Goal: Transaction & Acquisition: Purchase product/service

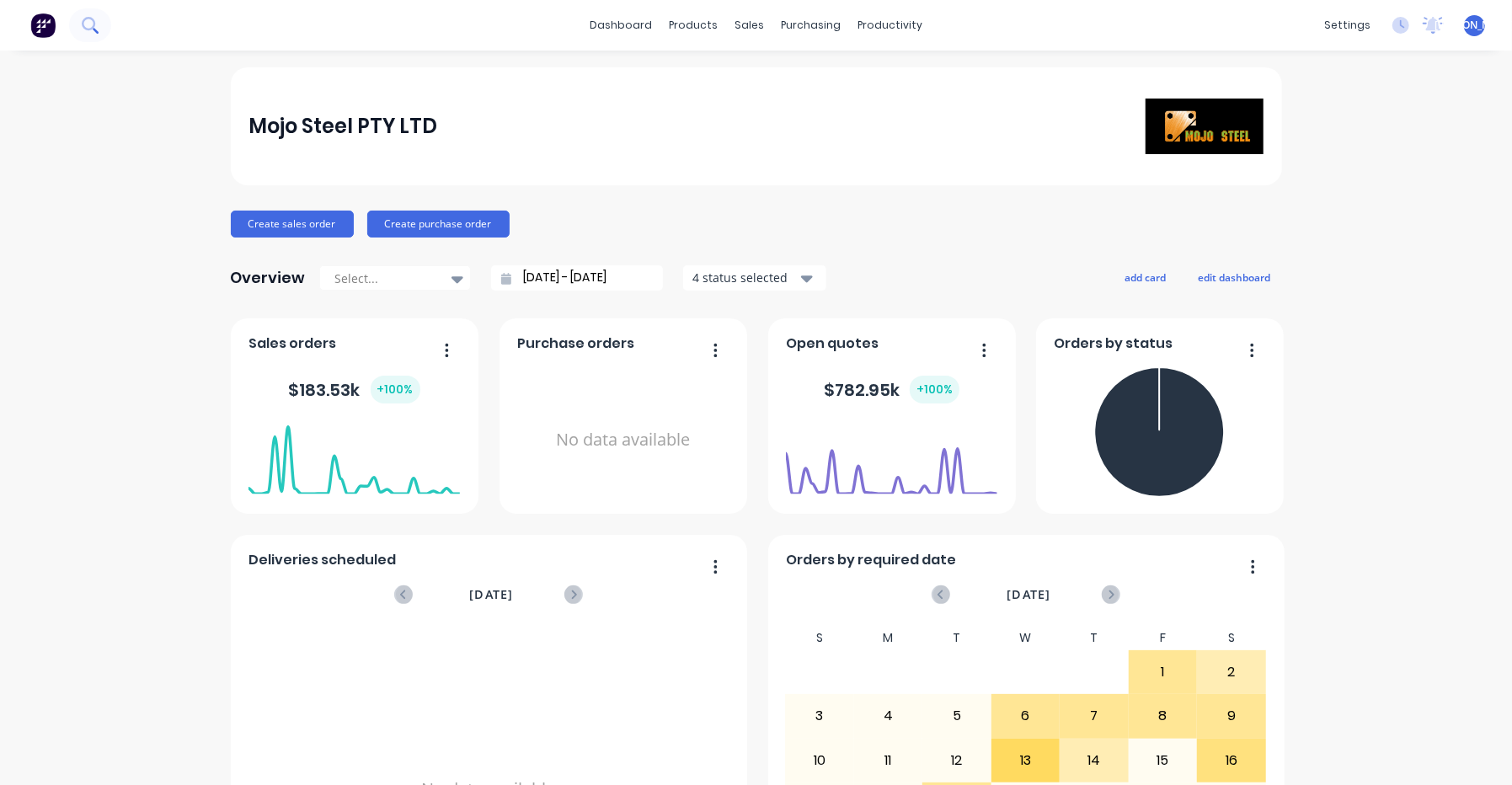
click at [90, 23] on icon at bounding box center [89, 25] width 16 height 16
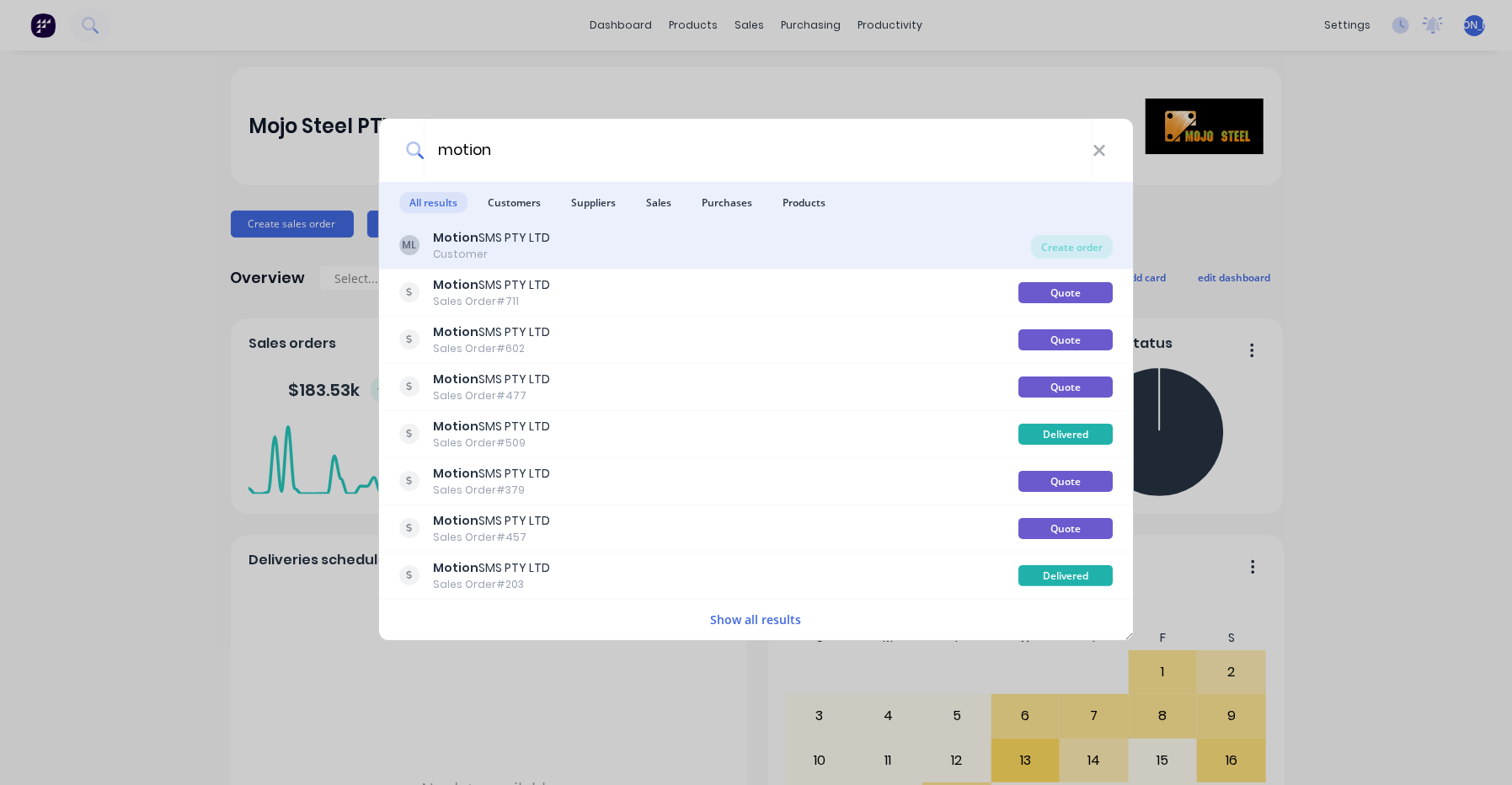
type input "motion"
click at [541, 238] on div "Motion SMS PTY LTD" at bounding box center [491, 238] width 117 height 18
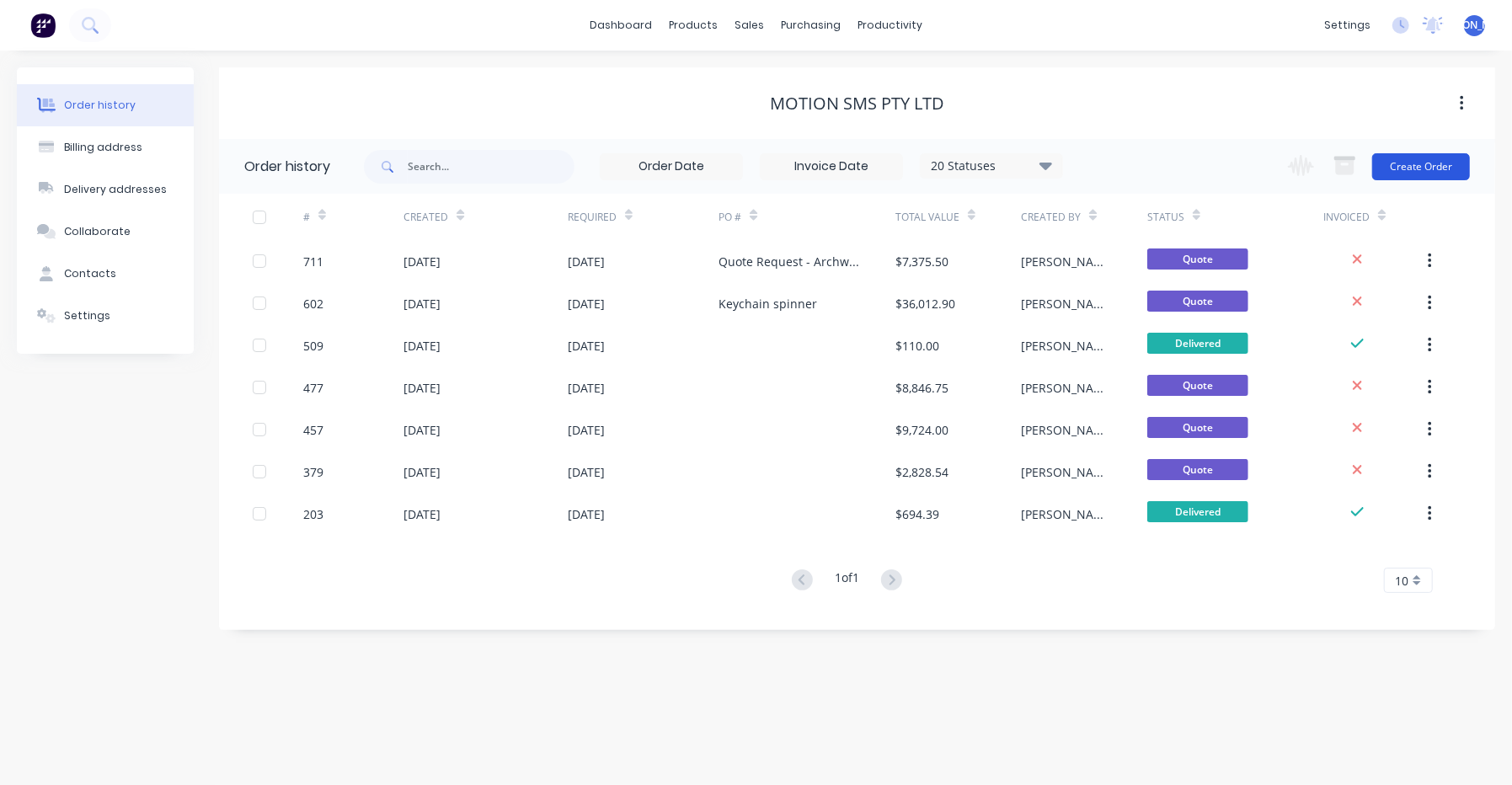
click at [1402, 155] on button "Create Order" at bounding box center [1420, 167] width 98 height 27
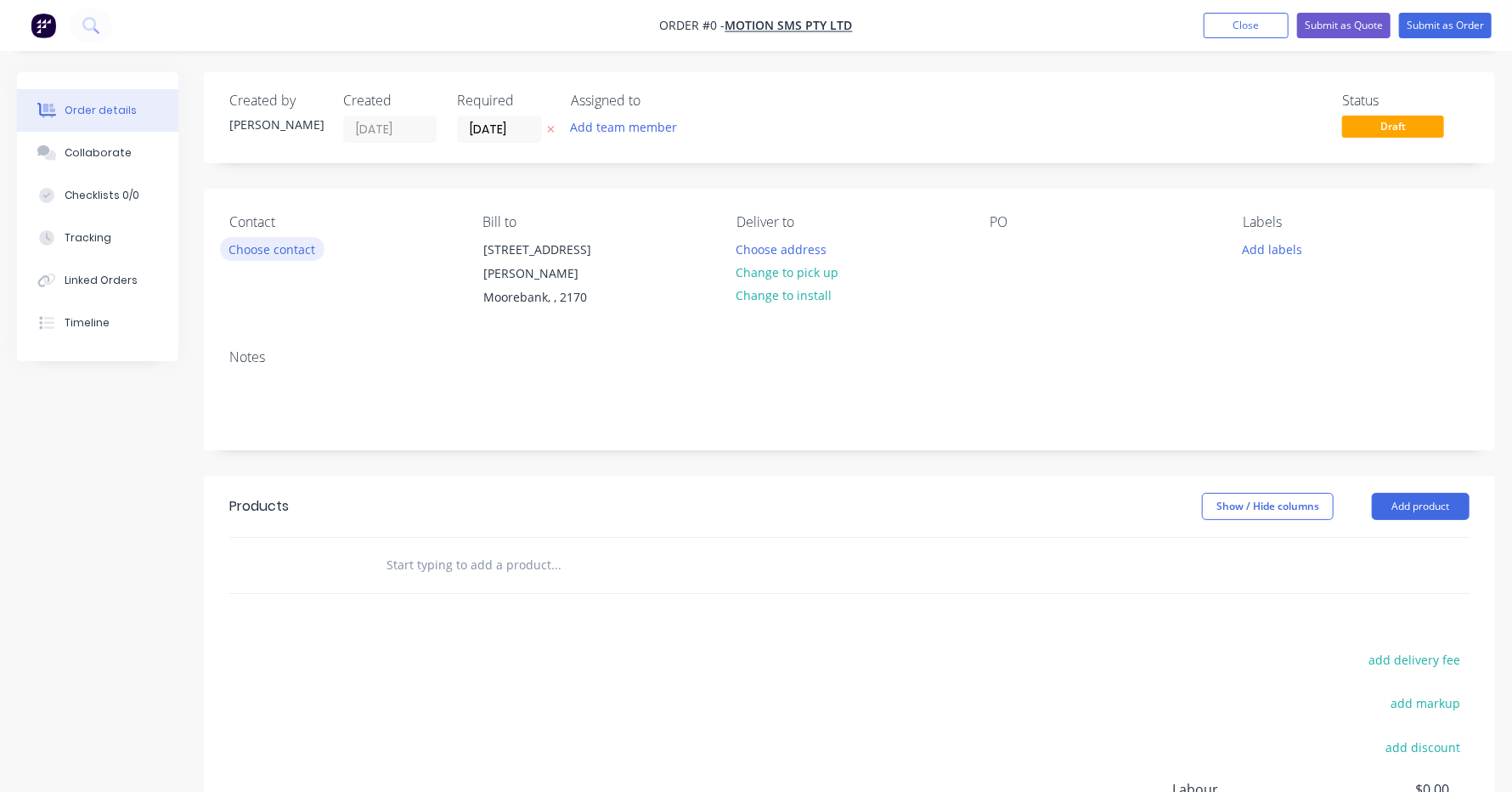
click at [307, 258] on button "Choose contact" at bounding box center [273, 249] width 105 height 23
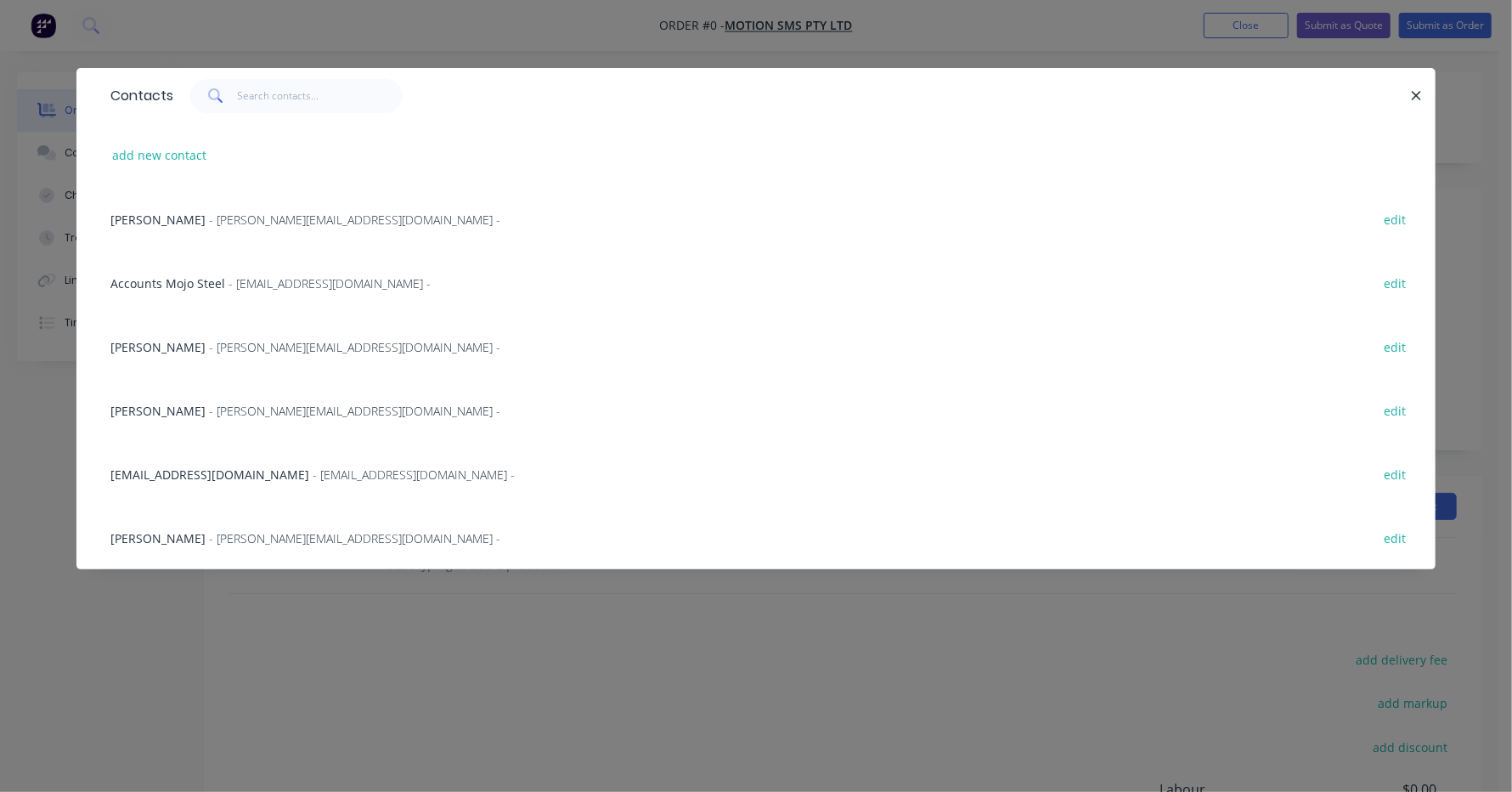
click at [250, 339] on span "- [PERSON_NAME][EMAIL_ADDRESS][DOMAIN_NAME] -" at bounding box center [355, 346] width 291 height 16
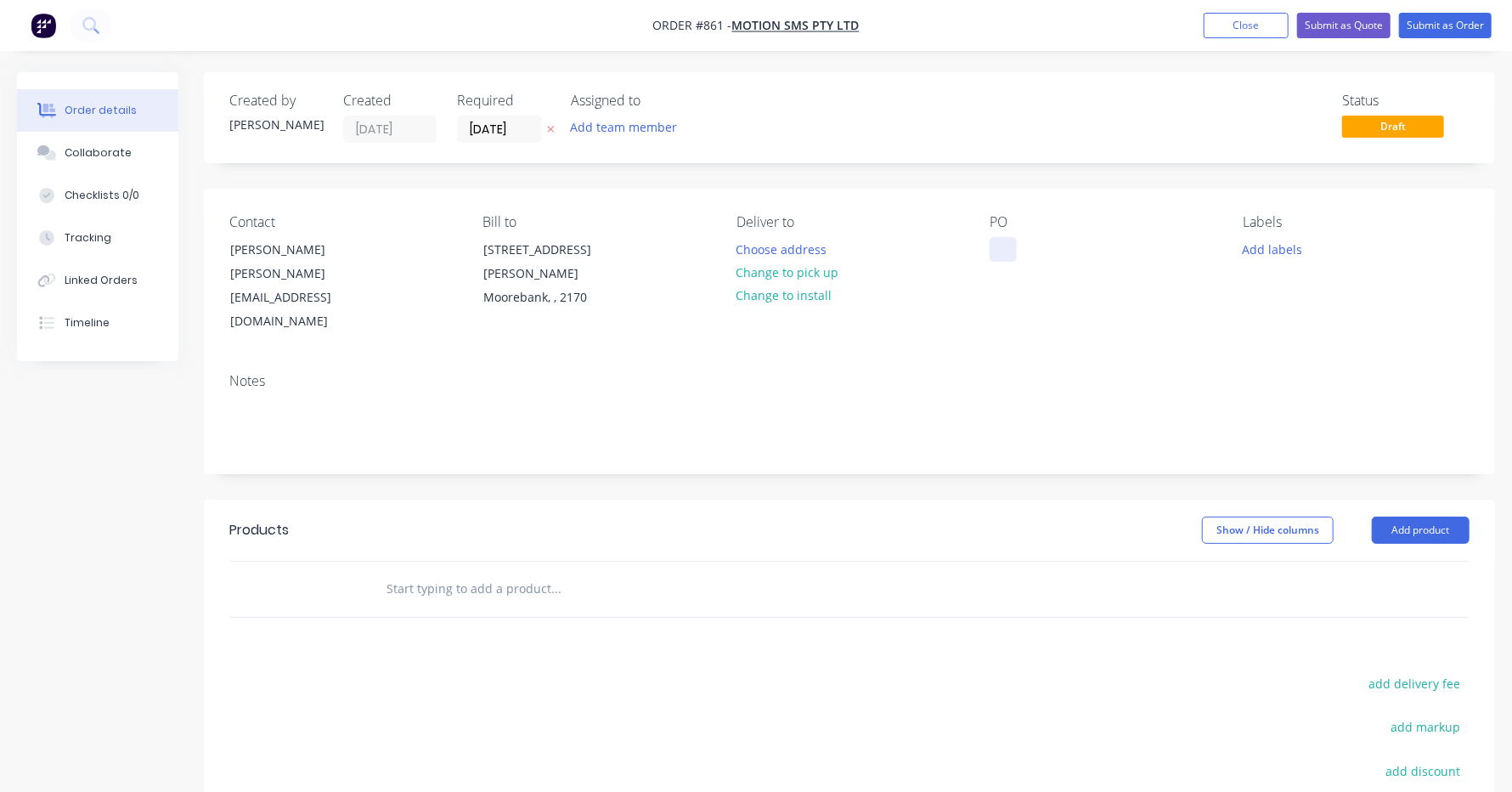
click at [997, 244] on div at bounding box center [1004, 249] width 27 height 25
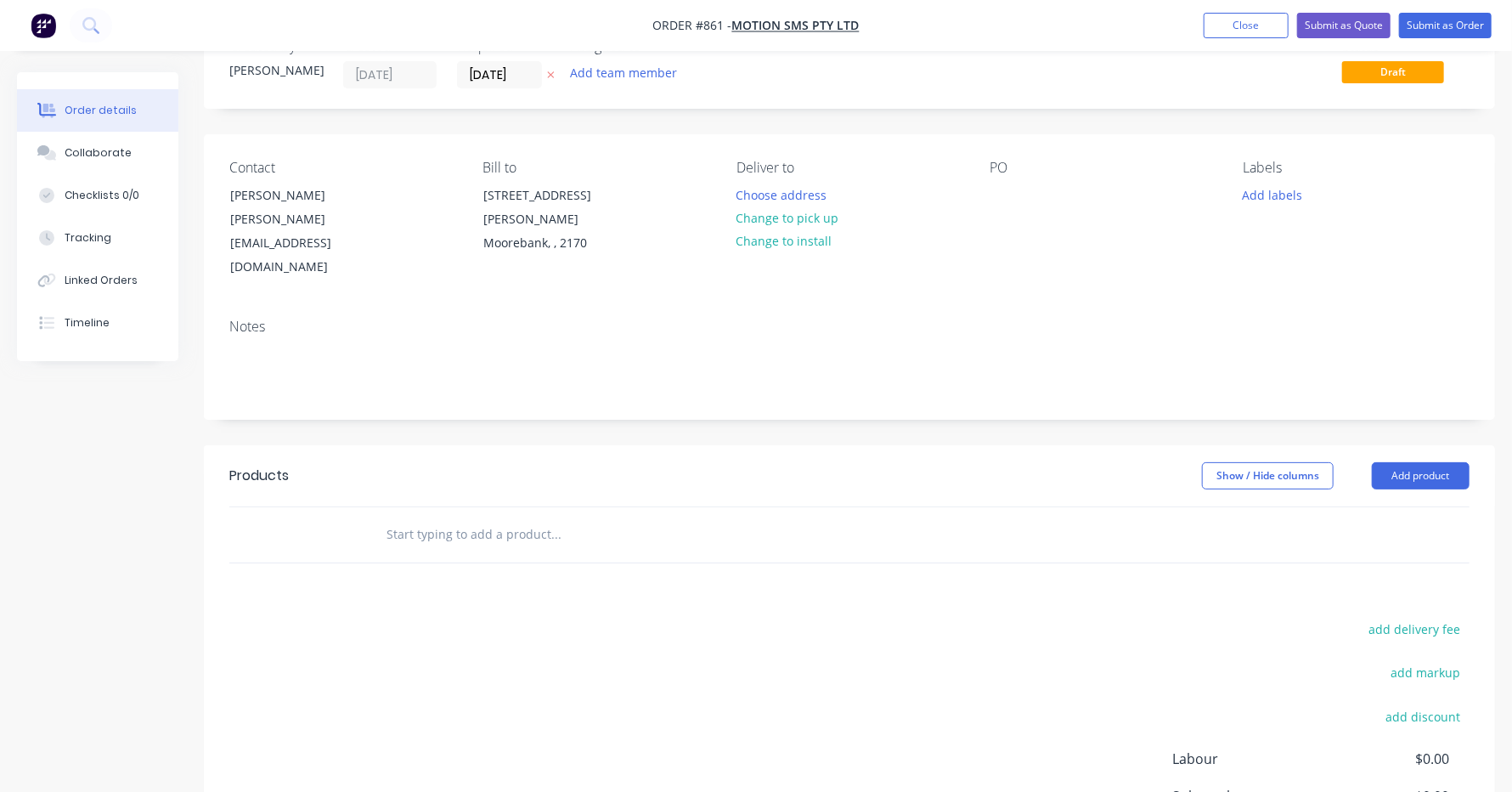
scroll to position [84, 0]
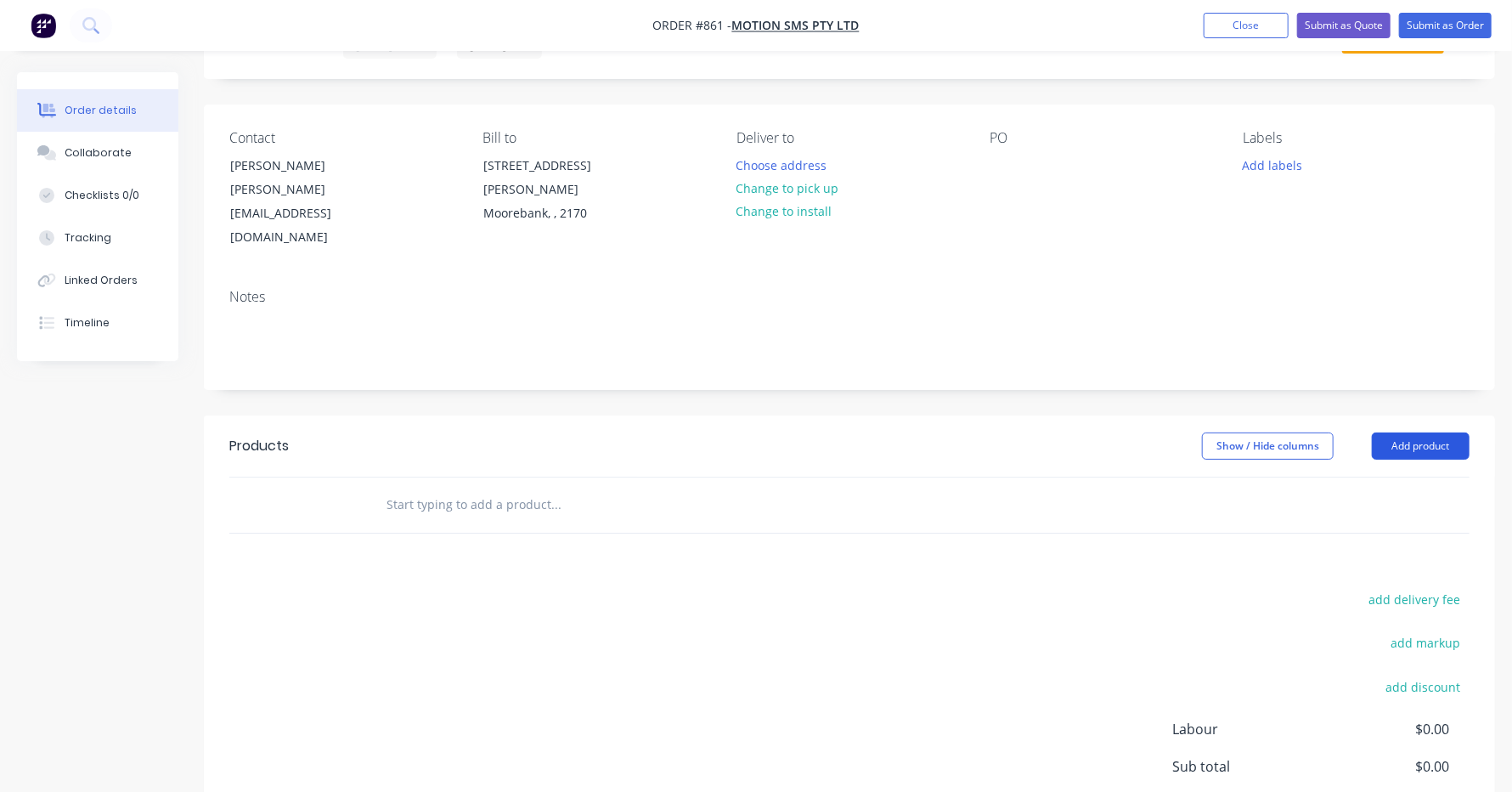
click at [1413, 432] on button "Add product" at bounding box center [1421, 446] width 98 height 27
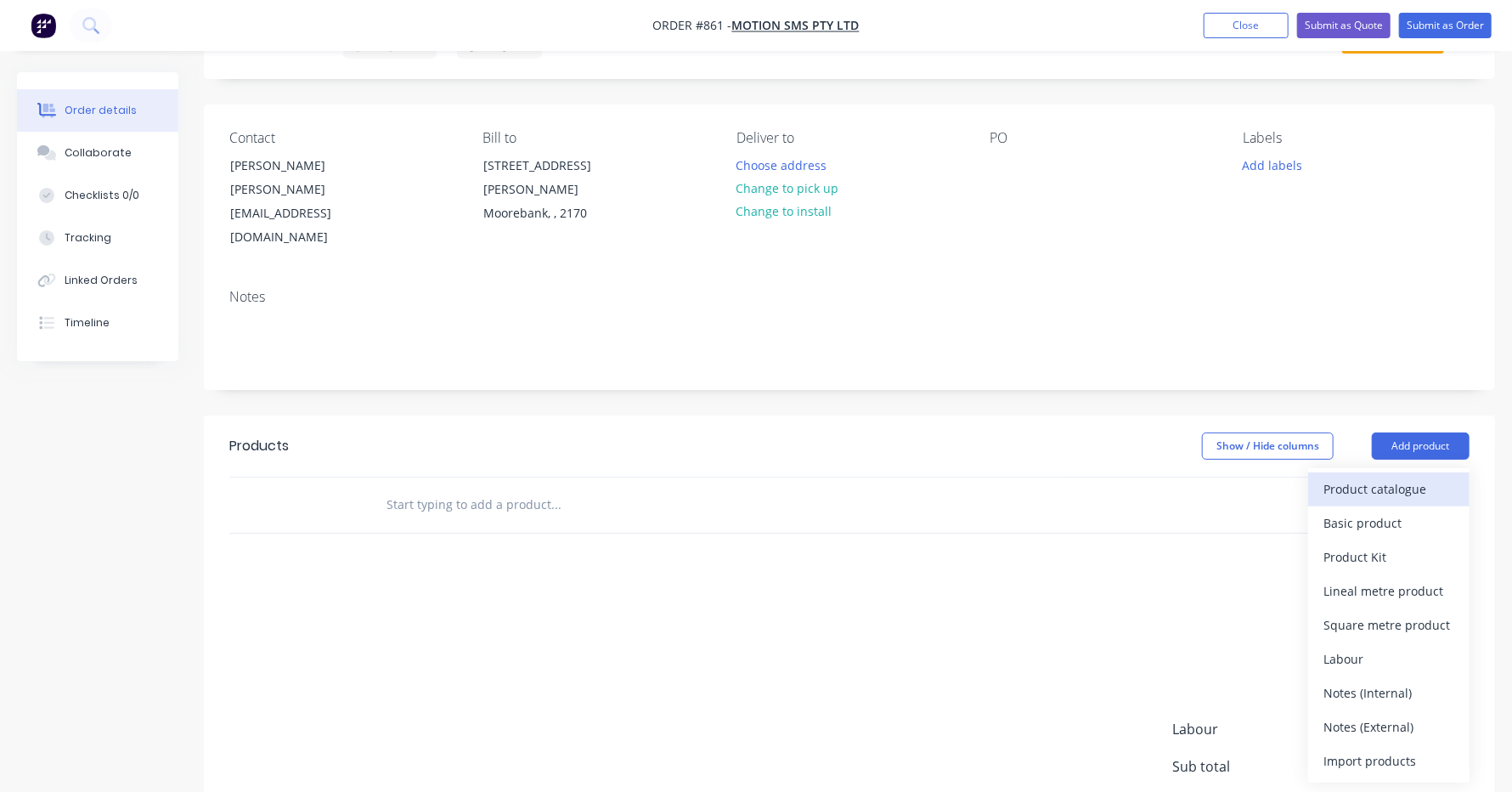
click at [1380, 477] on div "Product catalogue" at bounding box center [1389, 489] width 131 height 25
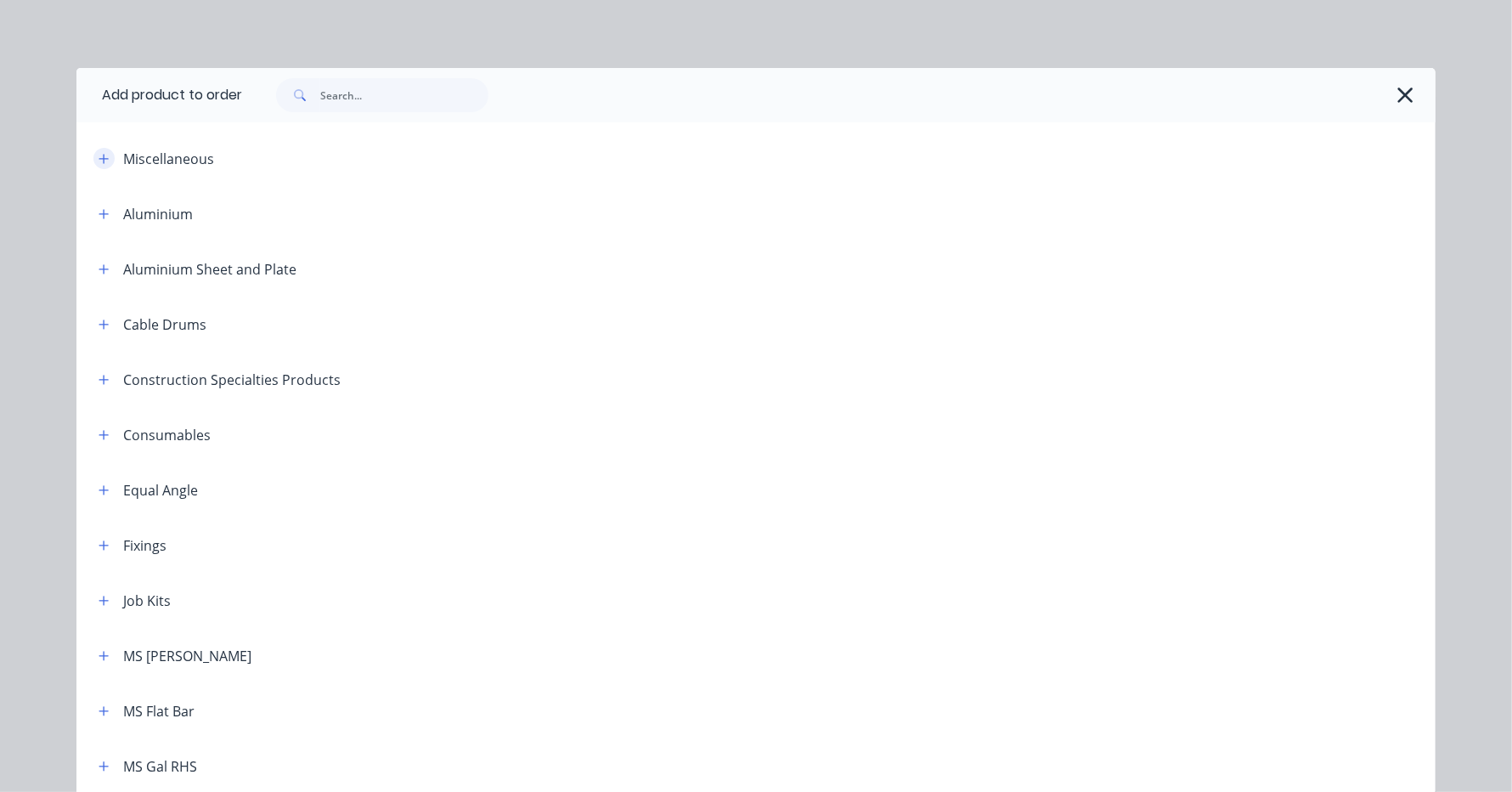
click at [99, 155] on icon "button" at bounding box center [104, 159] width 10 height 12
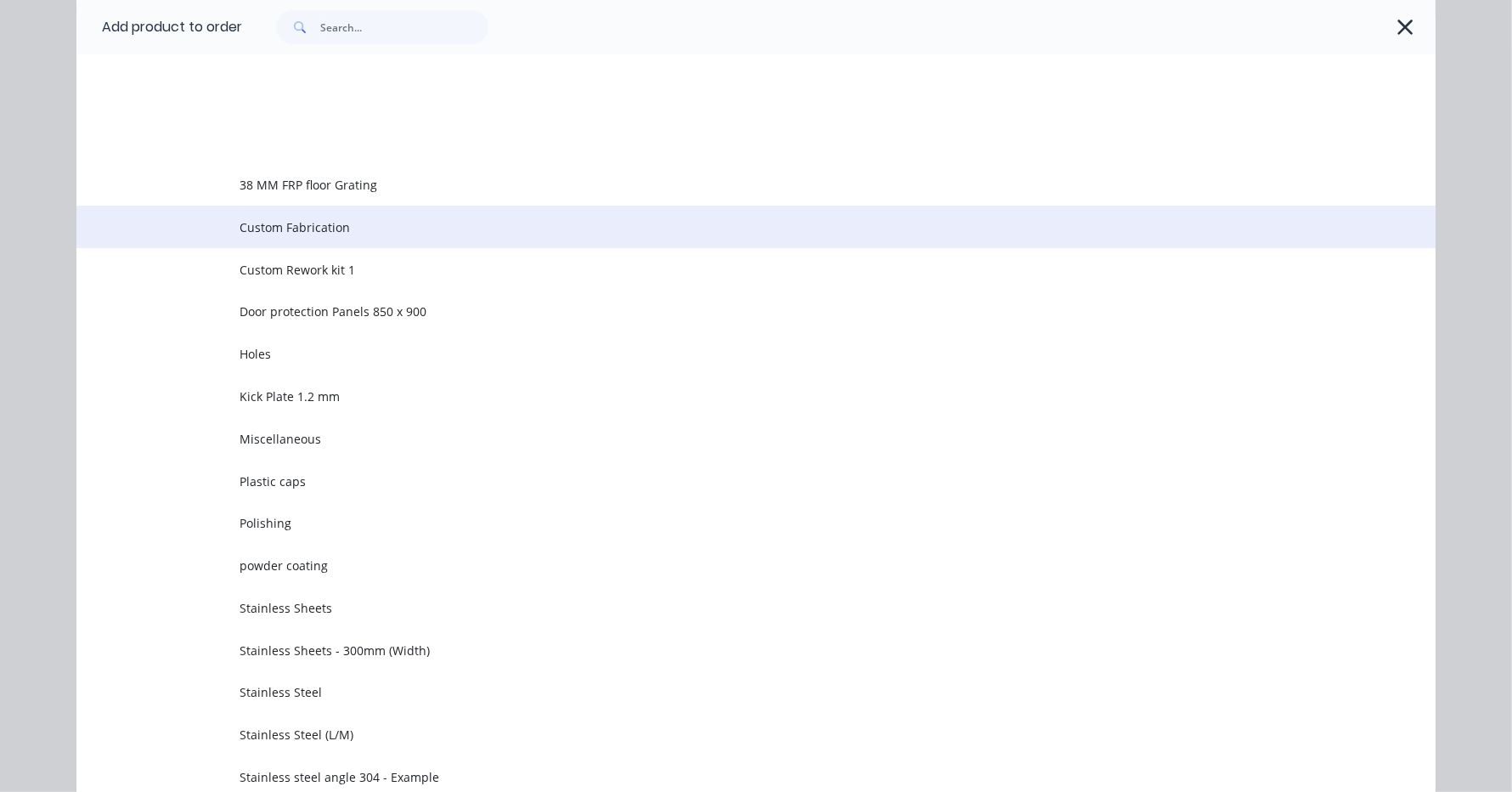
scroll to position [0, 0]
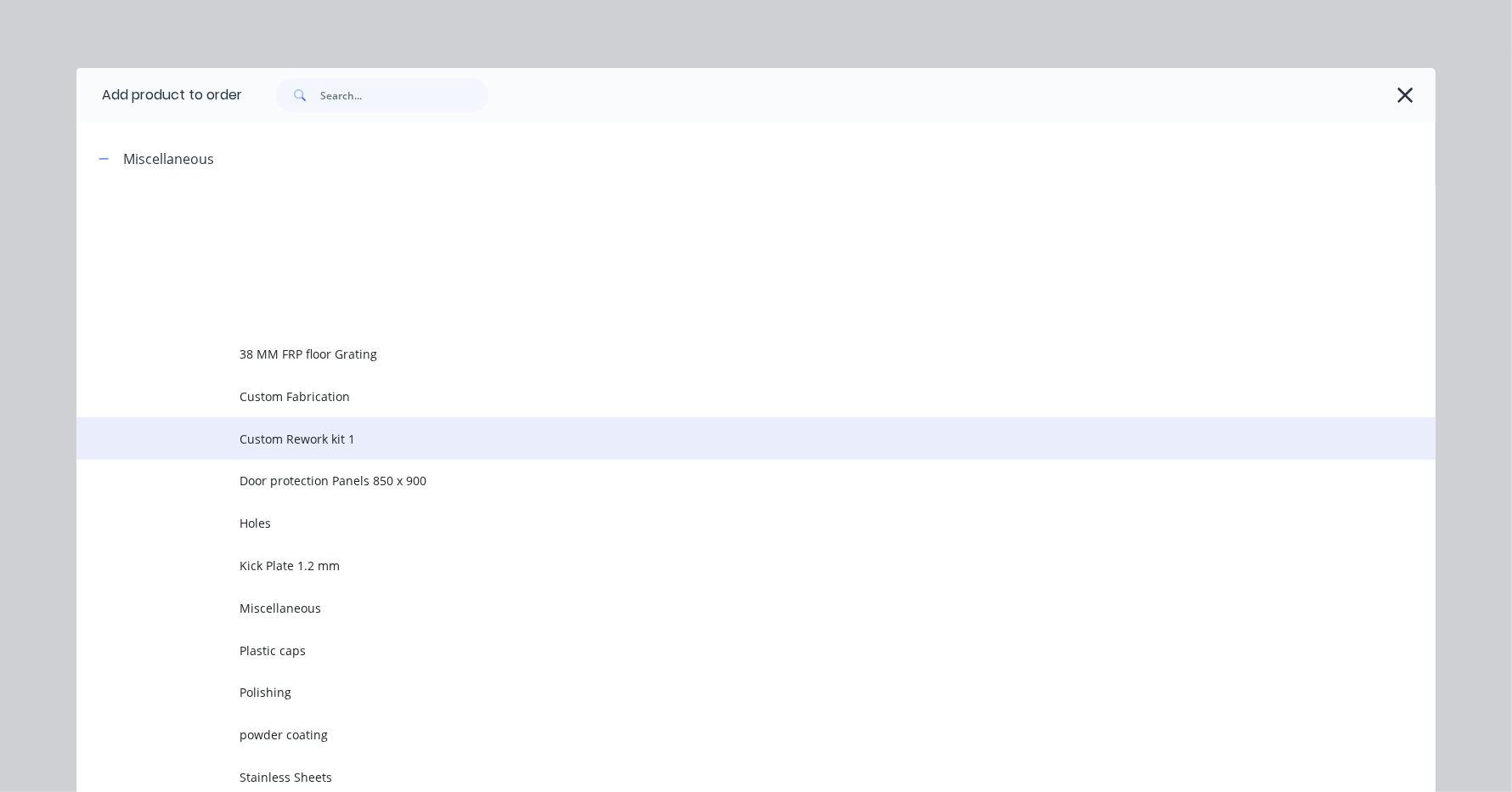
click at [356, 443] on span "Custom Rework kit 1" at bounding box center [717, 438] width 957 height 18
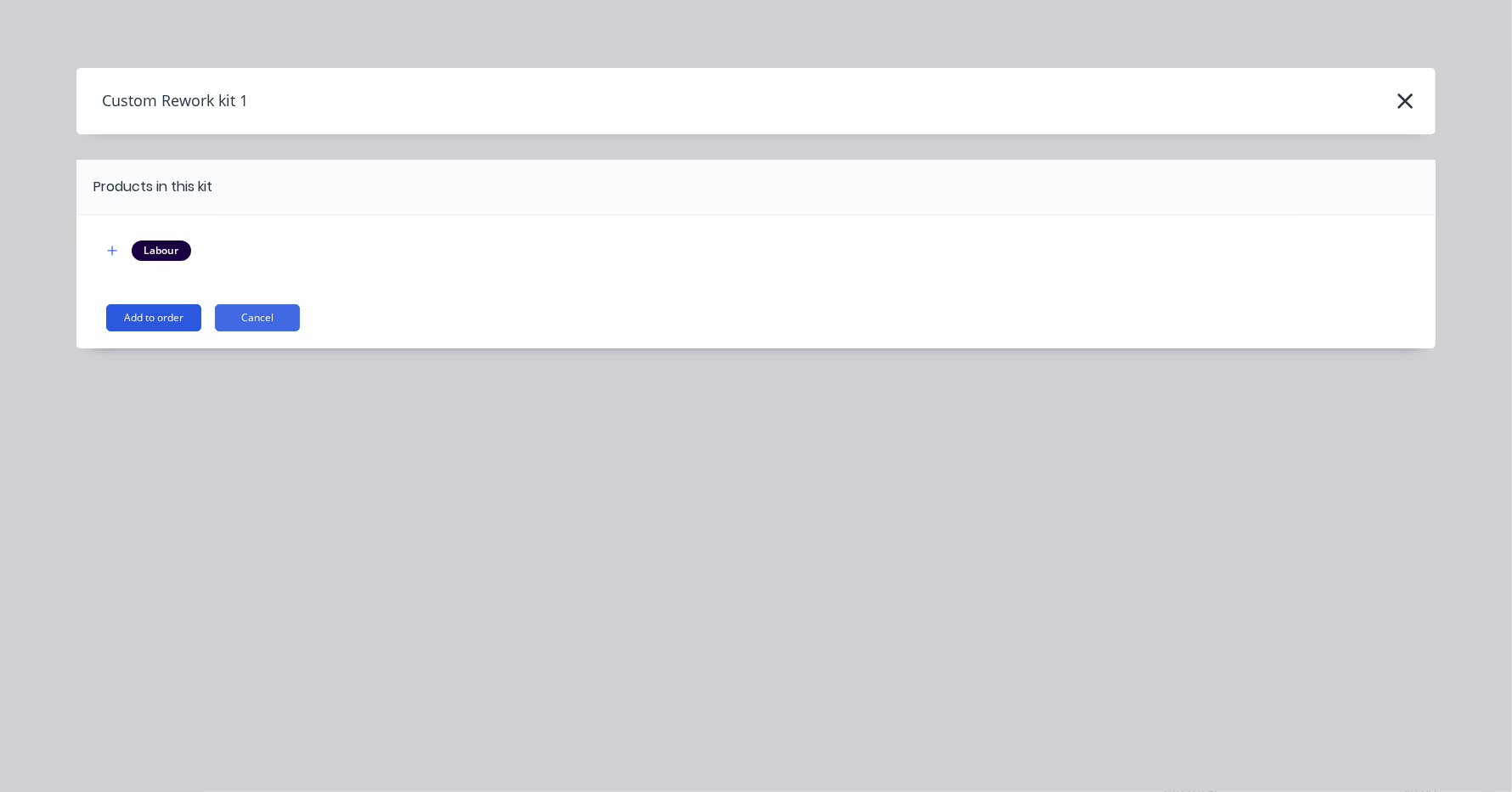
click at [175, 313] on button "Add to order" at bounding box center [153, 318] width 95 height 27
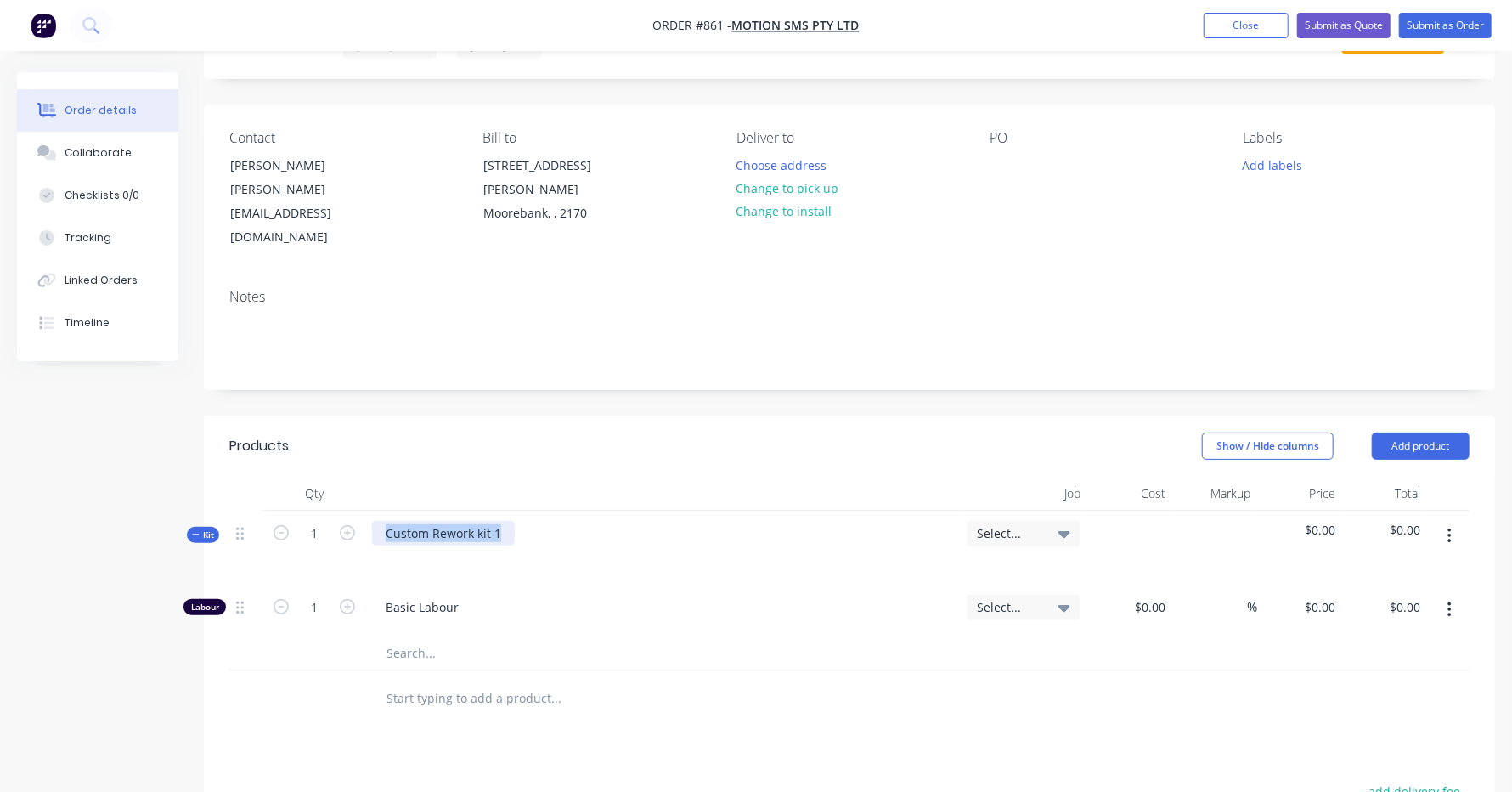
drag, startPoint x: 503, startPoint y: 507, endPoint x: 250, endPoint y: 508, distance: 253.0
click at [247, 512] on div "Kit 1 Custom Rework kit 1 Select... $0.00 $0.00" at bounding box center [849, 548] width 1240 height 74
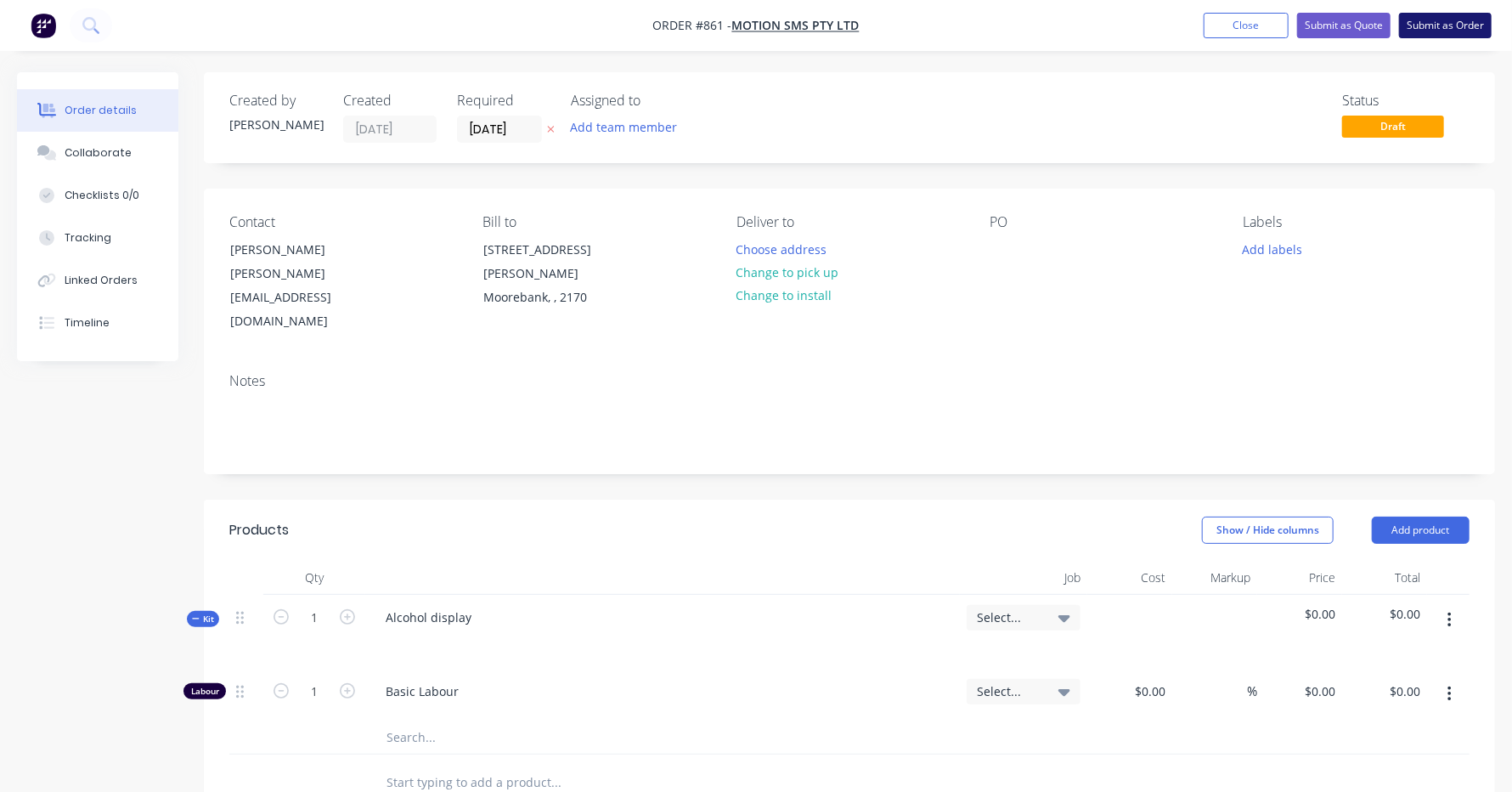
click at [1431, 32] on button "Submit as Order" at bounding box center [1445, 26] width 93 height 26
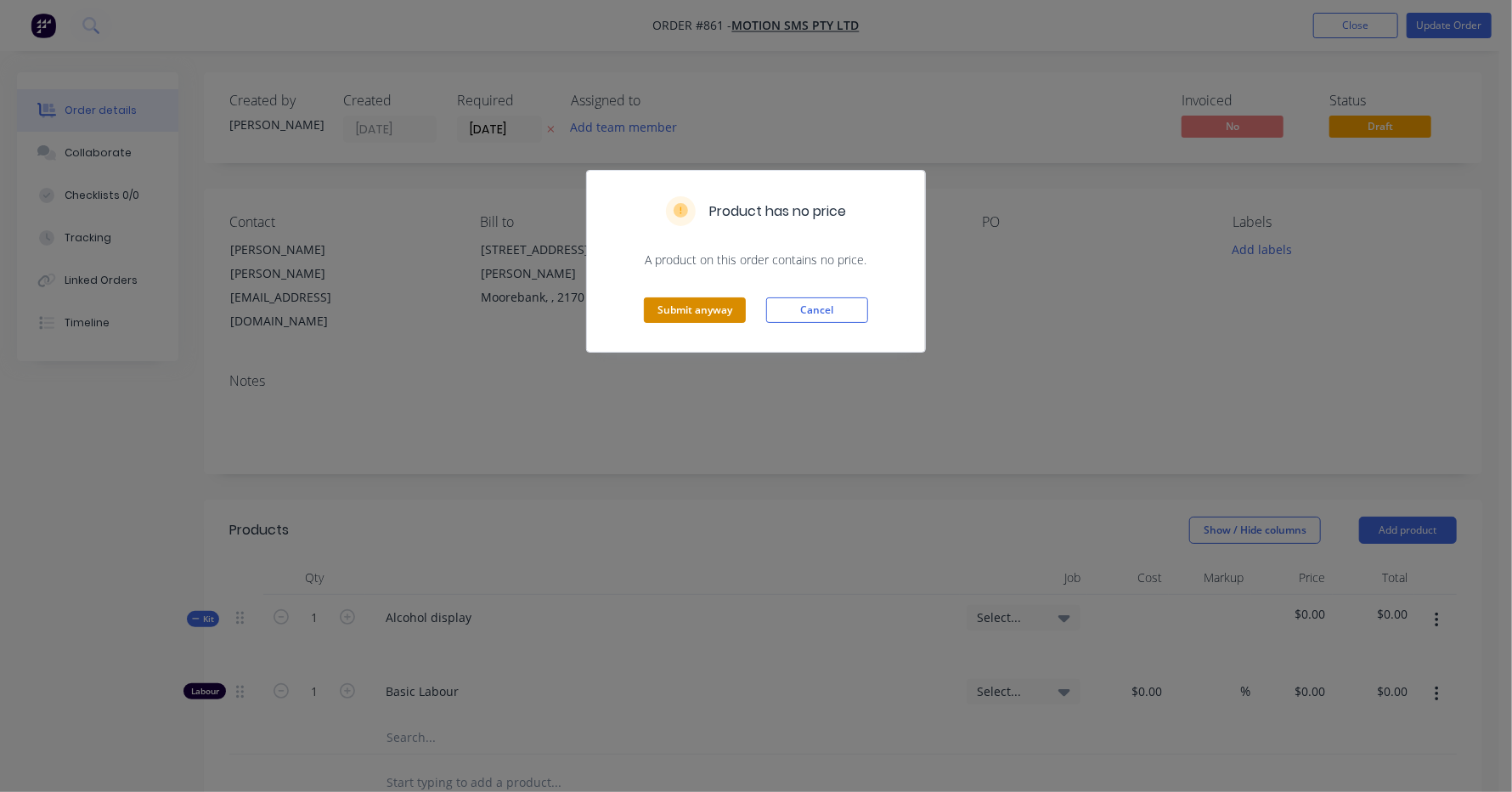
click at [714, 315] on button "Submit anyway" at bounding box center [694, 310] width 102 height 26
